Goal: Navigation & Orientation: Find specific page/section

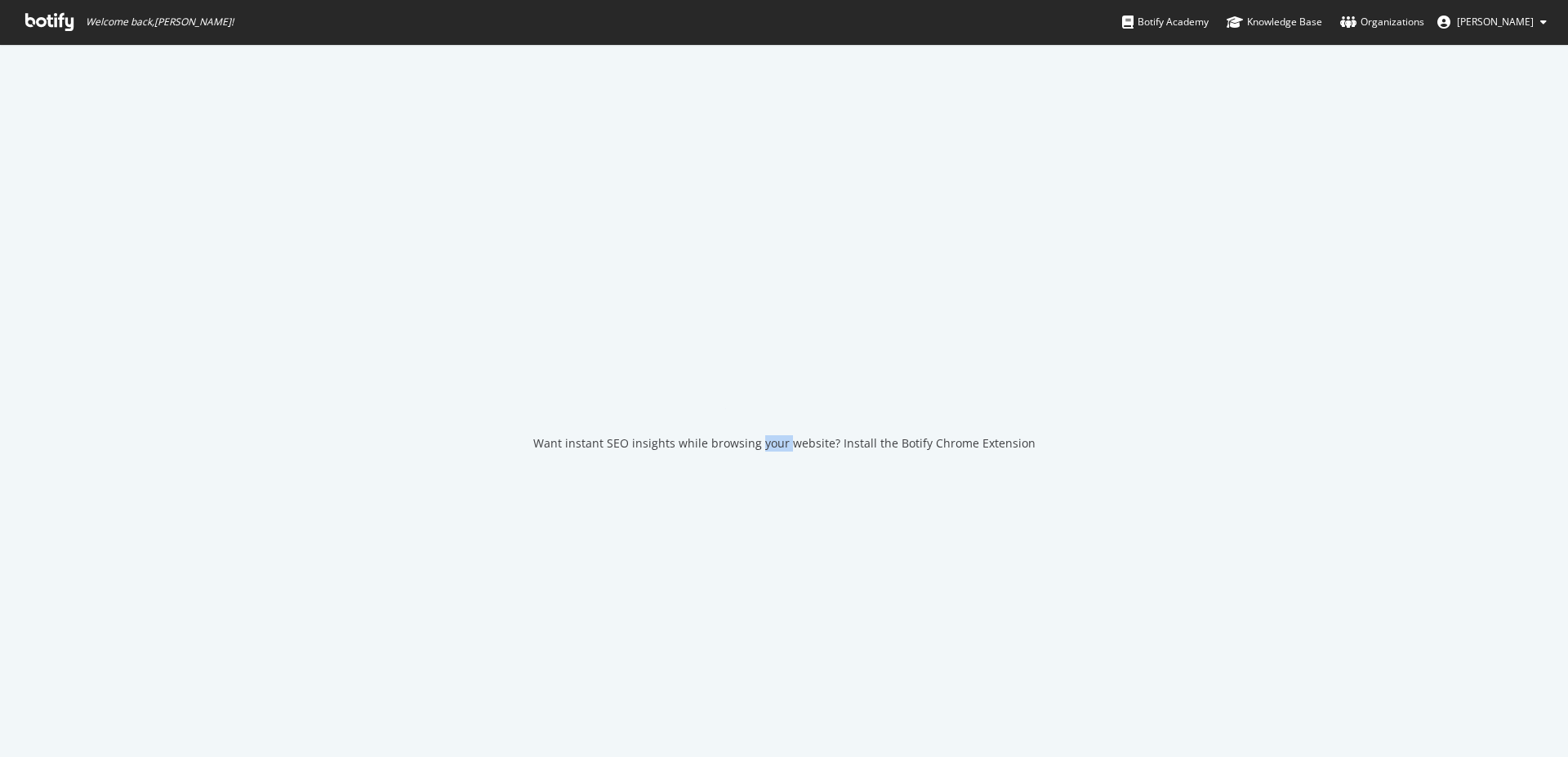
click at [762, 447] on div "Want instant SEO insights while browsing your website? Install the Botify Chrom…" at bounding box center [785, 444] width 502 height 17
click at [784, 447] on div "Want instant SEO insights while browsing your website? Install the Botify Chrom…" at bounding box center [785, 444] width 502 height 17
click at [798, 447] on div "Want instant SEO insights while browsing your website? Install the Botify Chrom…" at bounding box center [785, 444] width 502 height 17
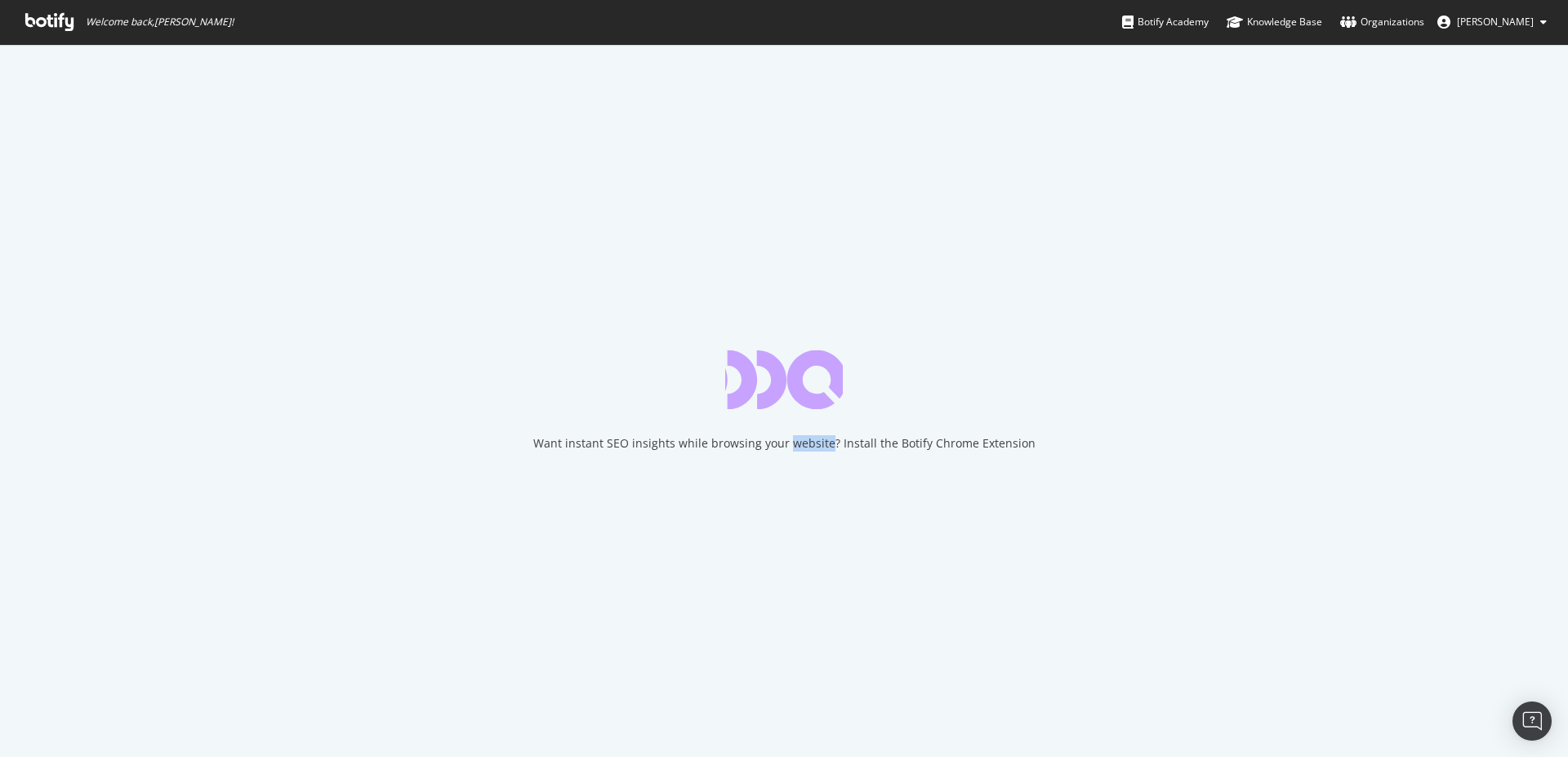
click at [798, 447] on div "Want instant SEO insights while browsing your website? Install the Botify Chrom…" at bounding box center [785, 444] width 502 height 17
click at [800, 447] on div "Want instant SEO insights while browsing your website? Install the Botify Chrom…" at bounding box center [785, 444] width 502 height 17
click at [811, 447] on div "Want instant SEO insights while browsing your website? Install the Botify Chrom…" at bounding box center [785, 444] width 502 height 17
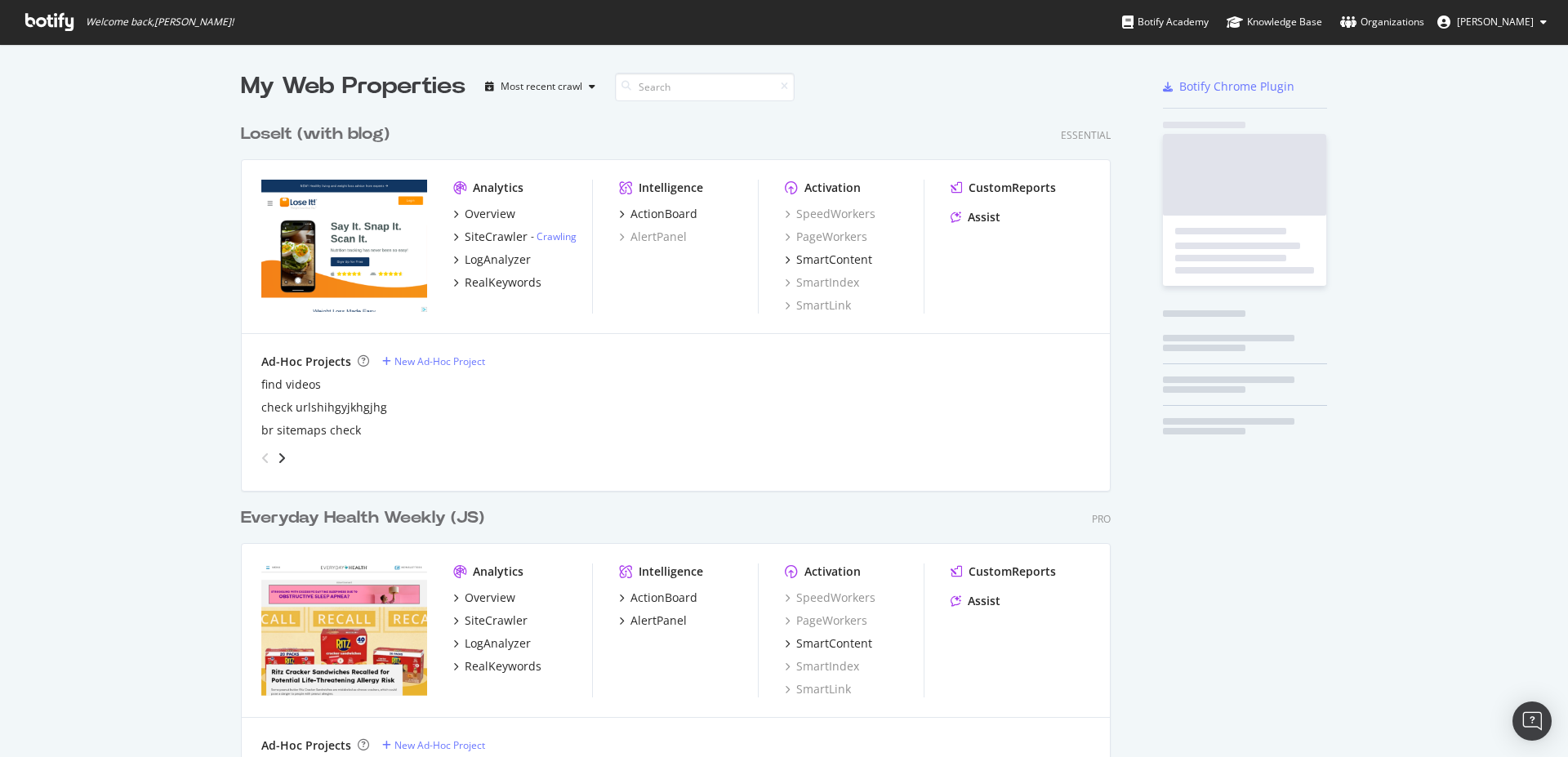
scroll to position [743, 1541]
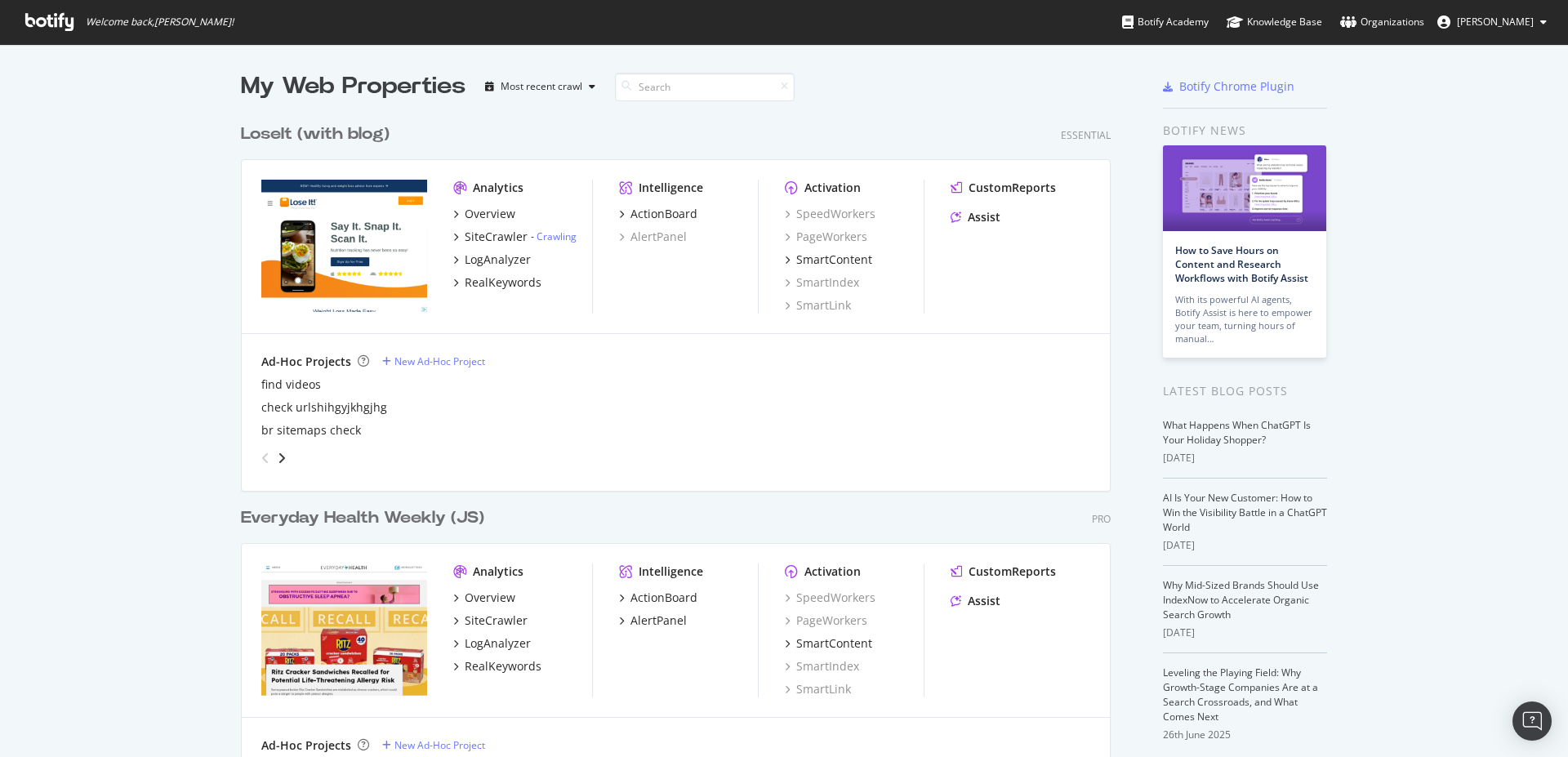
click at [339, 136] on div "LoseIt (with blog)" at bounding box center [315, 134] width 149 height 23
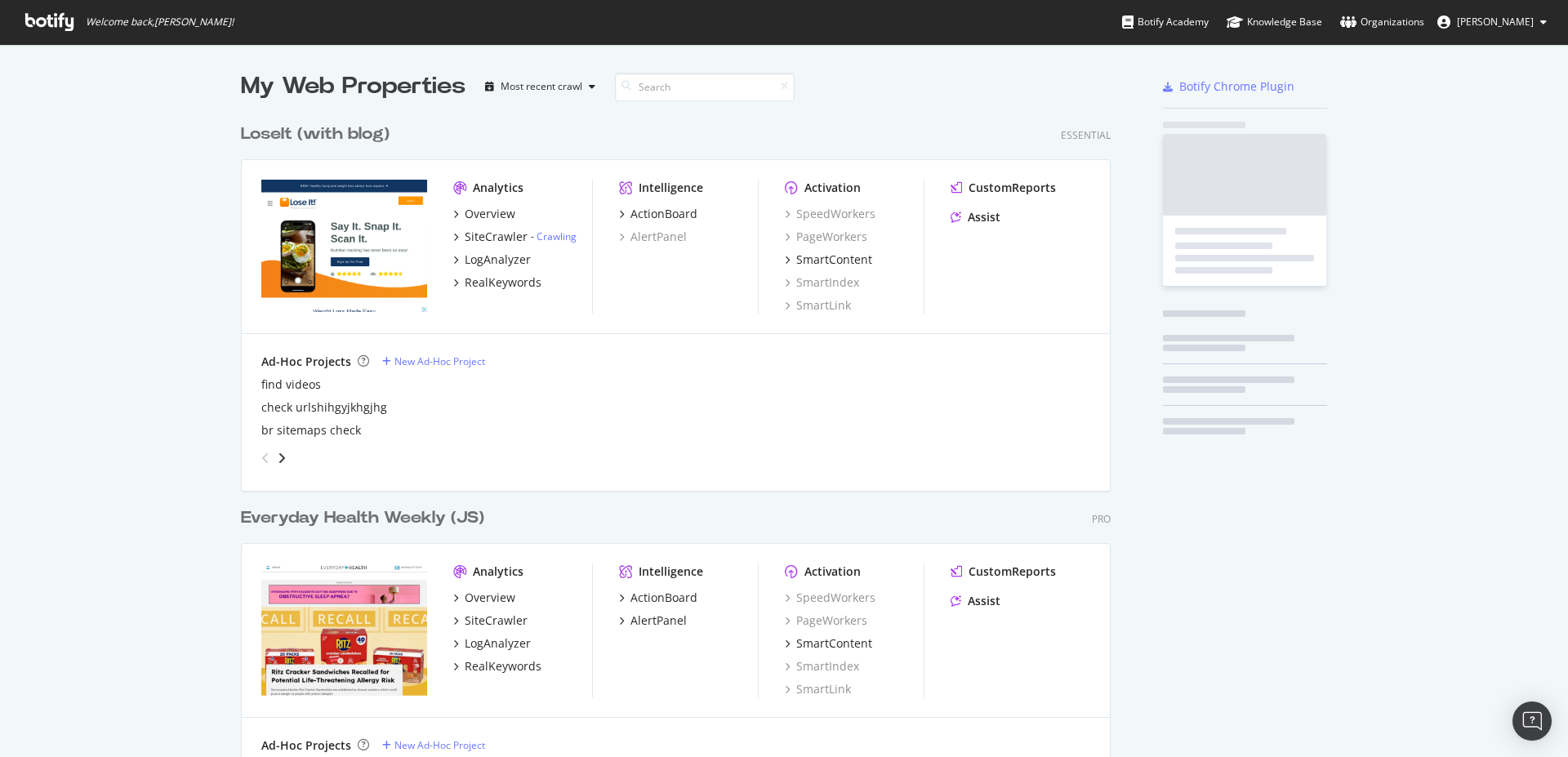
scroll to position [743, 1541]
